Goal: Find specific page/section: Find specific page/section

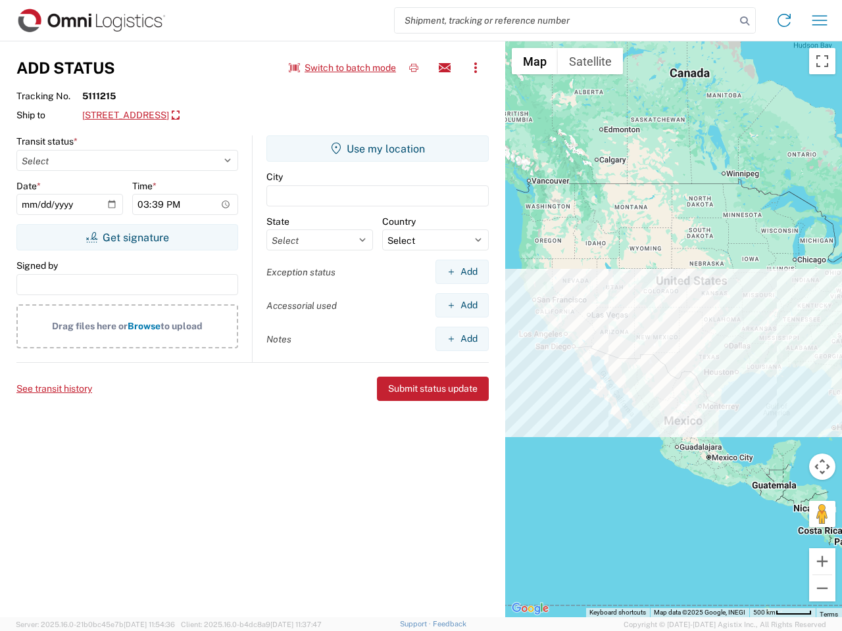
click at [565, 20] on input "search" at bounding box center [565, 20] width 341 height 25
click at [744, 21] on icon at bounding box center [744, 21] width 18 height 18
click at [784, 20] on icon at bounding box center [783, 20] width 21 height 21
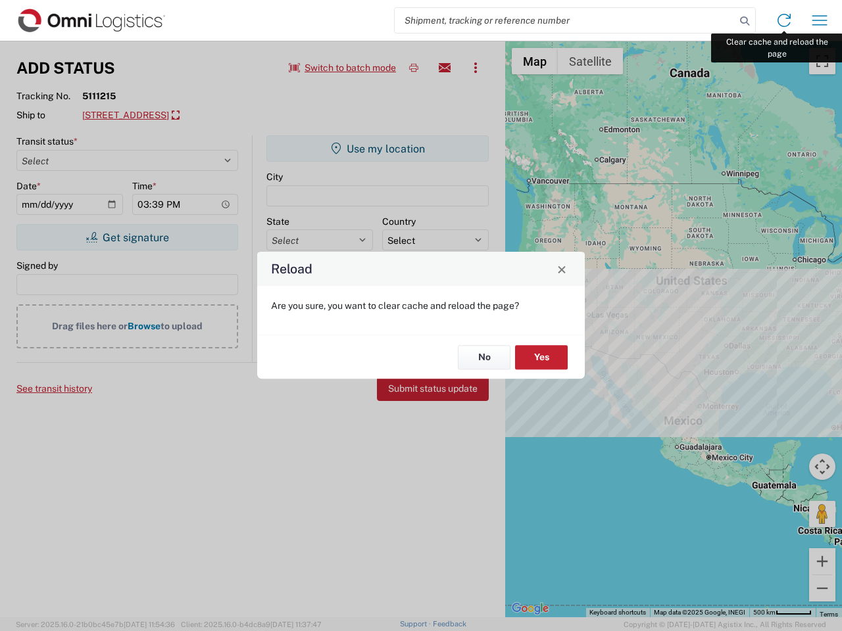
click at [819, 20] on div "Reload Are you sure, you want to clear cache and reload the page? No Yes" at bounding box center [421, 315] width 842 height 631
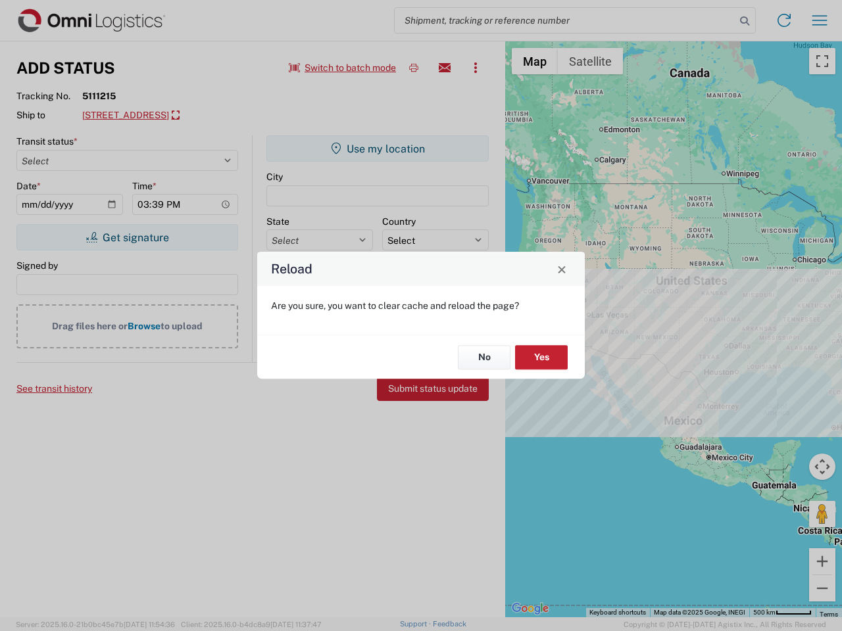
click at [343, 68] on div "Reload Are you sure, you want to clear cache and reload the page? No Yes" at bounding box center [421, 315] width 842 height 631
click at [414, 68] on div "Reload Are you sure, you want to clear cache and reload the page? No Yes" at bounding box center [421, 315] width 842 height 631
click at [445, 68] on div "Reload Are you sure, you want to clear cache and reload the page? No Yes" at bounding box center [421, 315] width 842 height 631
click at [475, 68] on div "Reload Are you sure, you want to clear cache and reload the page? No Yes" at bounding box center [421, 315] width 842 height 631
click at [201, 116] on div "Reload Are you sure, you want to clear cache and reload the page? No Yes" at bounding box center [421, 315] width 842 height 631
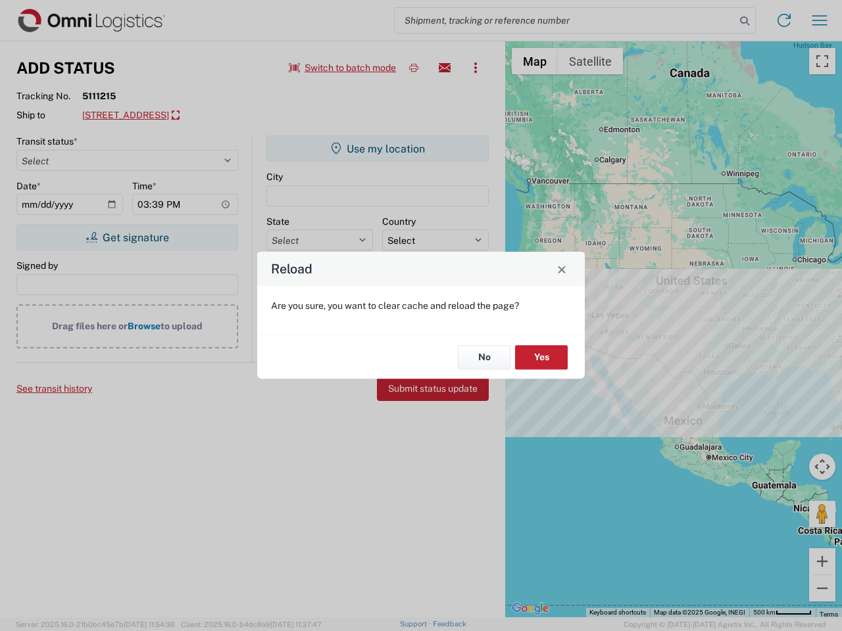
click at [127, 237] on div "Reload Are you sure, you want to clear cache and reload the page? No Yes" at bounding box center [421, 315] width 842 height 631
